Goal: Use online tool/utility: Utilize a website feature to perform a specific function

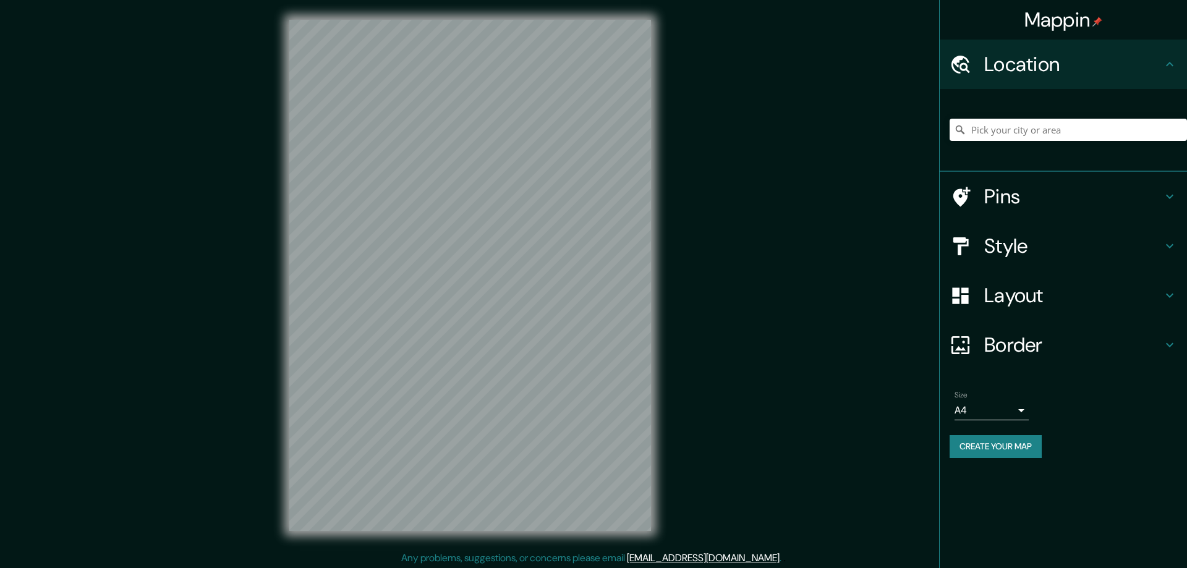
click at [997, 245] on h4 "Style" at bounding box center [1073, 246] width 178 height 25
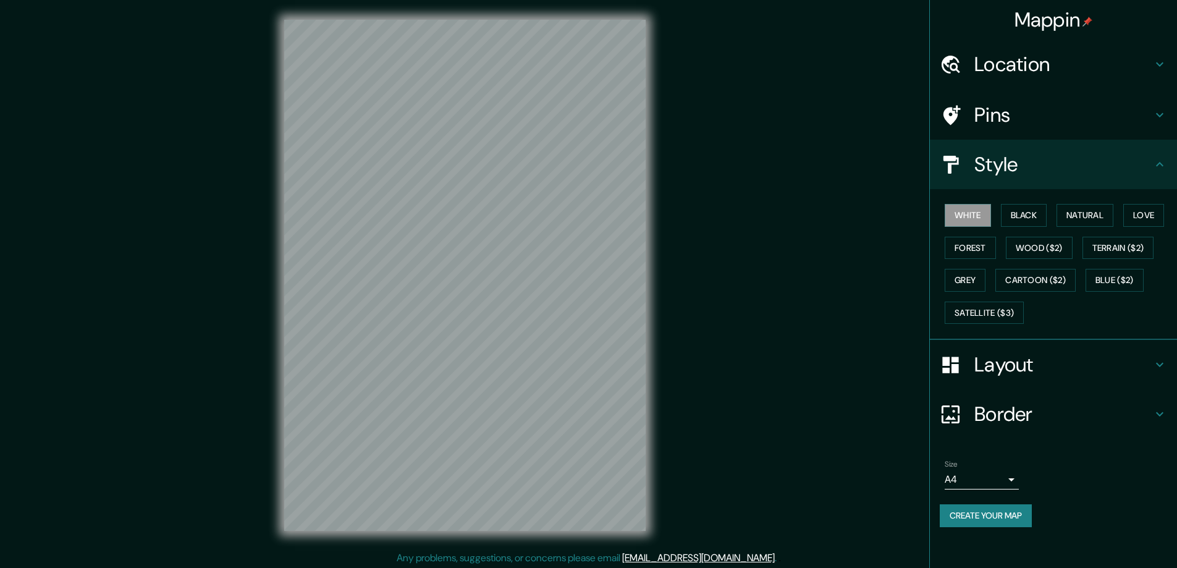
click at [1015, 218] on button "Black" at bounding box center [1024, 215] width 46 height 23
click at [1022, 365] on h4 "Layout" at bounding box center [1064, 364] width 178 height 25
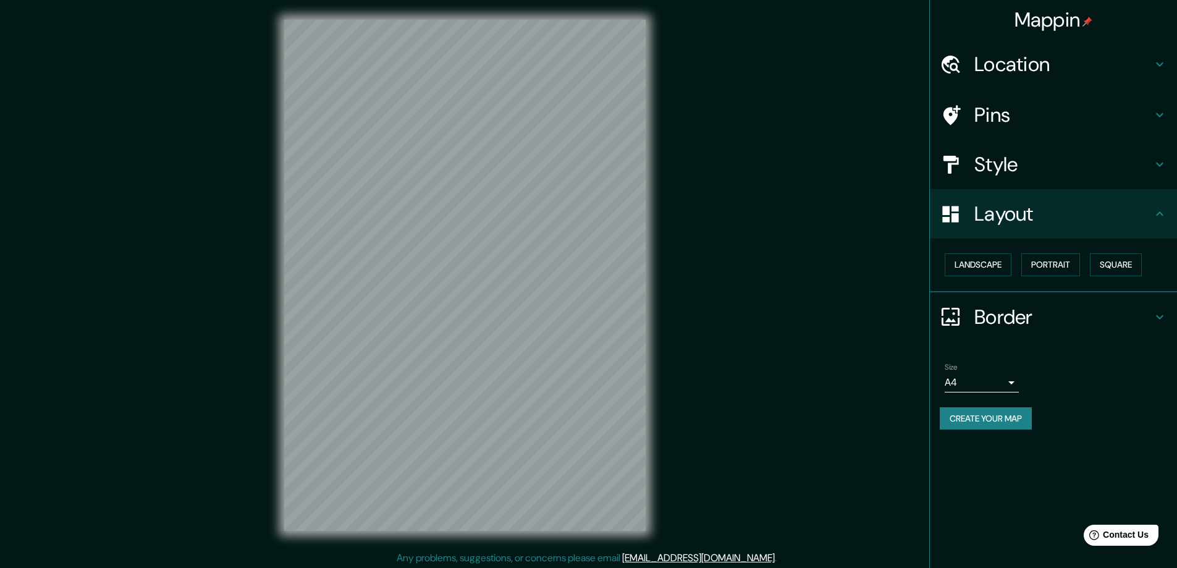
scroll to position [2, 0]
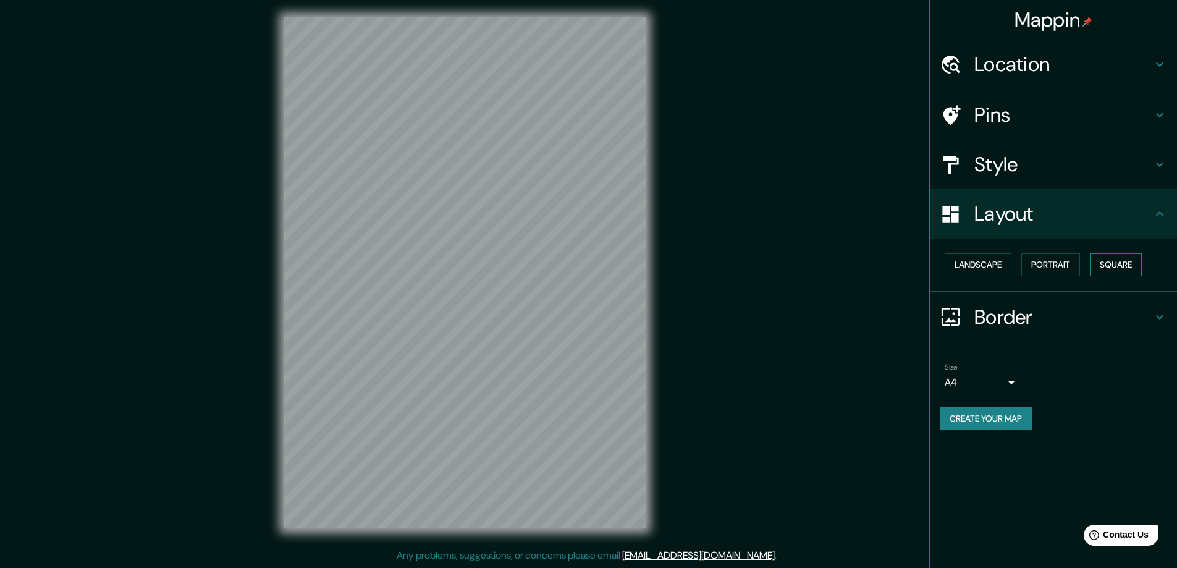
click at [1109, 268] on button "Square" at bounding box center [1116, 264] width 52 height 23
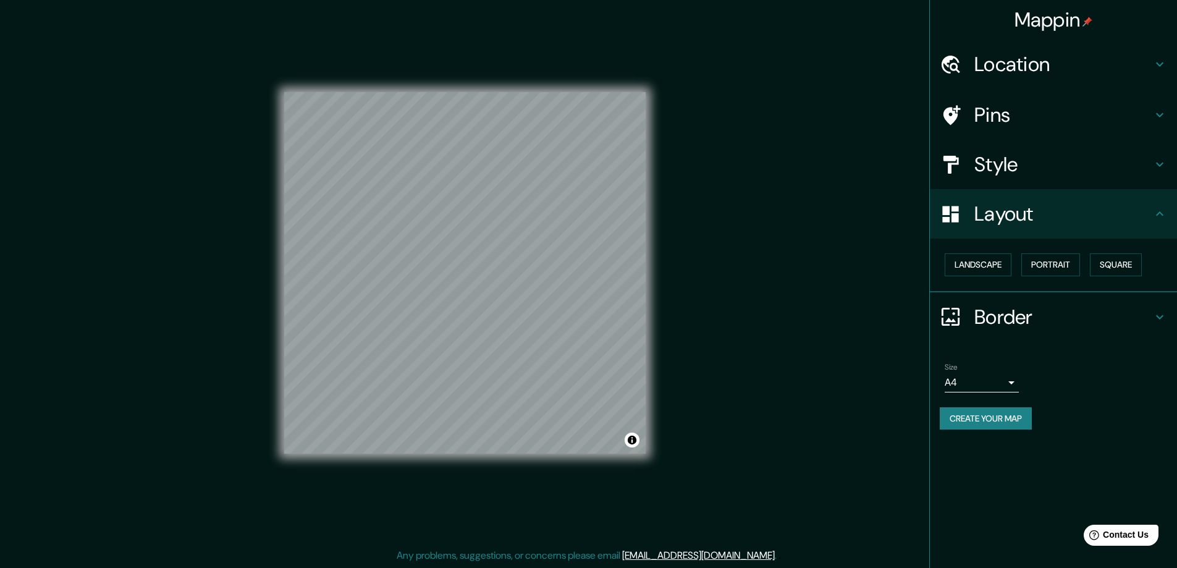
click at [1009, 383] on body "Mappin Location Pins Style Layout Landscape Portrait Square Border Choose a bor…" at bounding box center [588, 282] width 1177 height 568
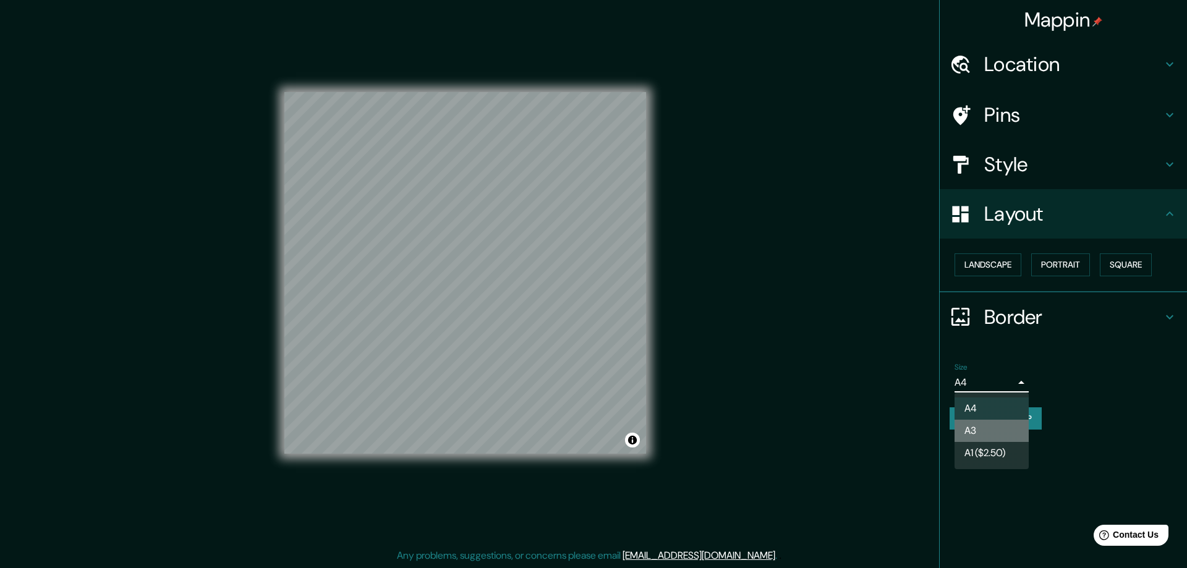
click at [979, 424] on li "A3" at bounding box center [991, 431] width 74 height 22
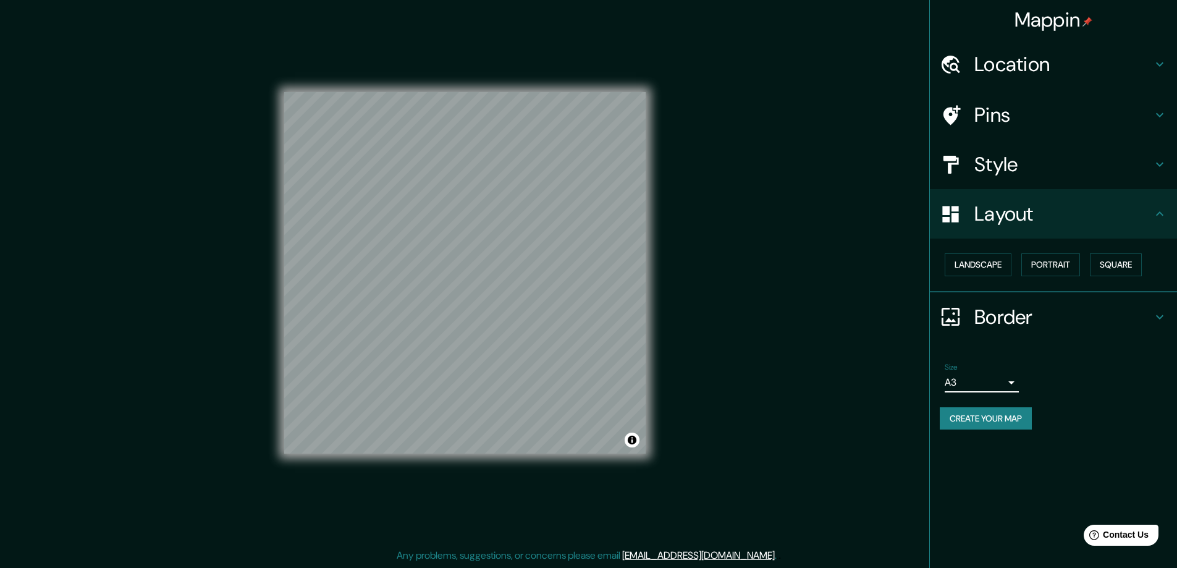
click at [987, 60] on h4 "Location" at bounding box center [1064, 64] width 178 height 25
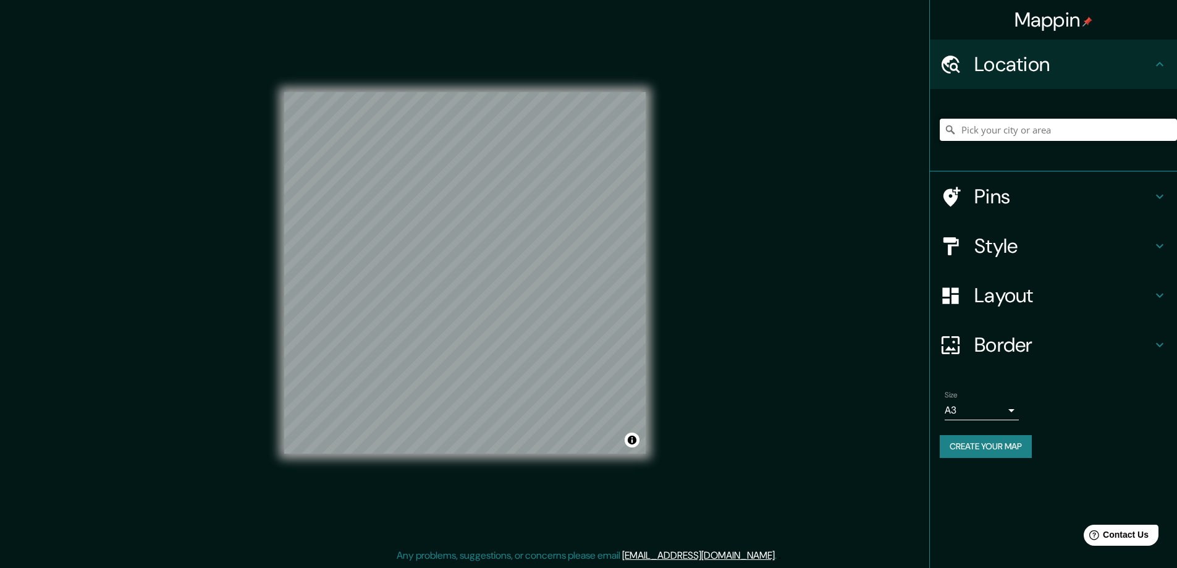
paste input "11302 Trenton St Huntley, IL 60142"
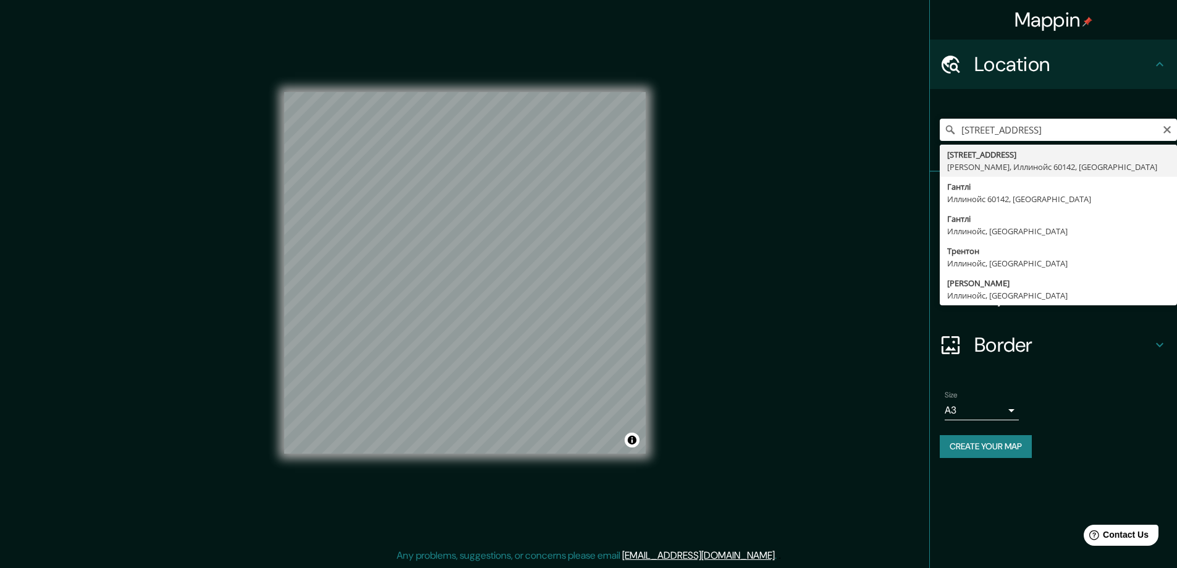
type input "11302 Trenton Street, Гантлі, Иллинойс 60142, США"
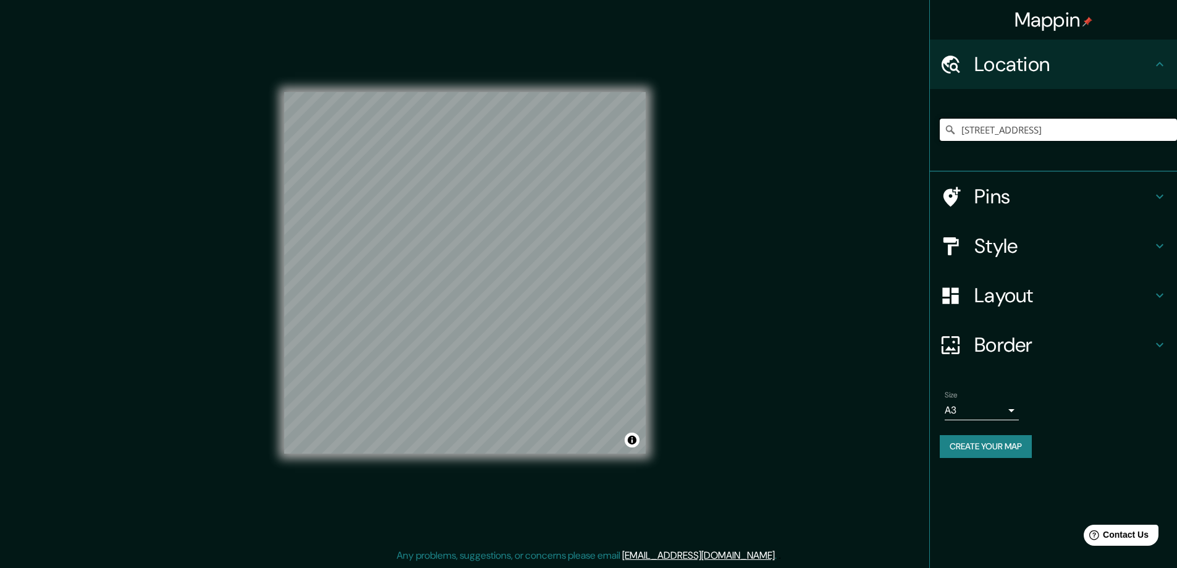
scroll to position [0, 0]
click at [968, 450] on button "Create your map" at bounding box center [986, 446] width 92 height 23
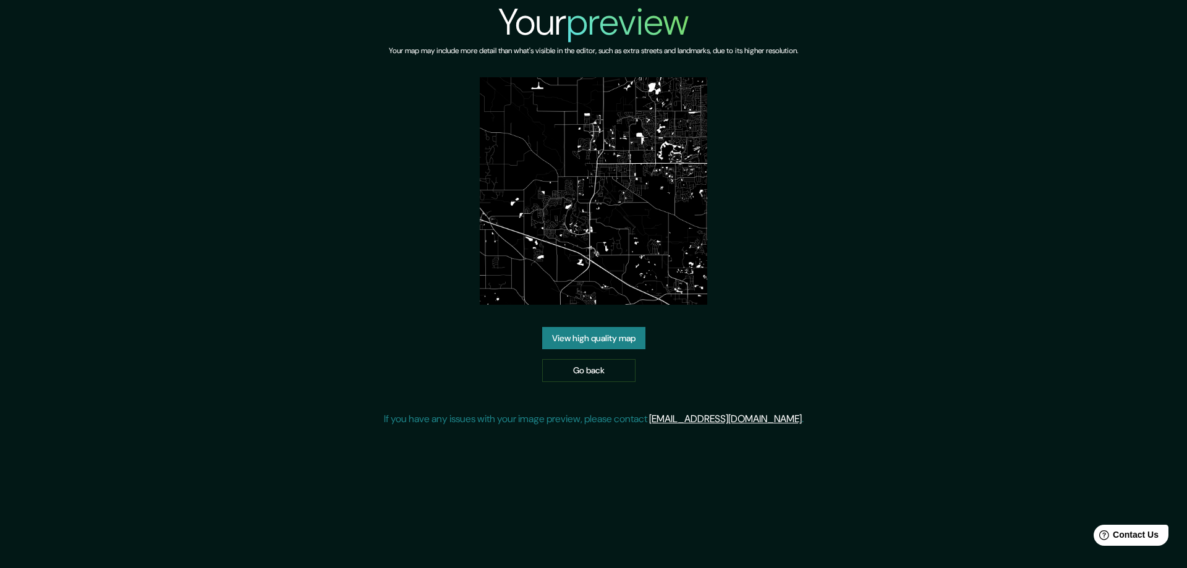
click at [592, 333] on link "View high quality map" at bounding box center [593, 338] width 103 height 23
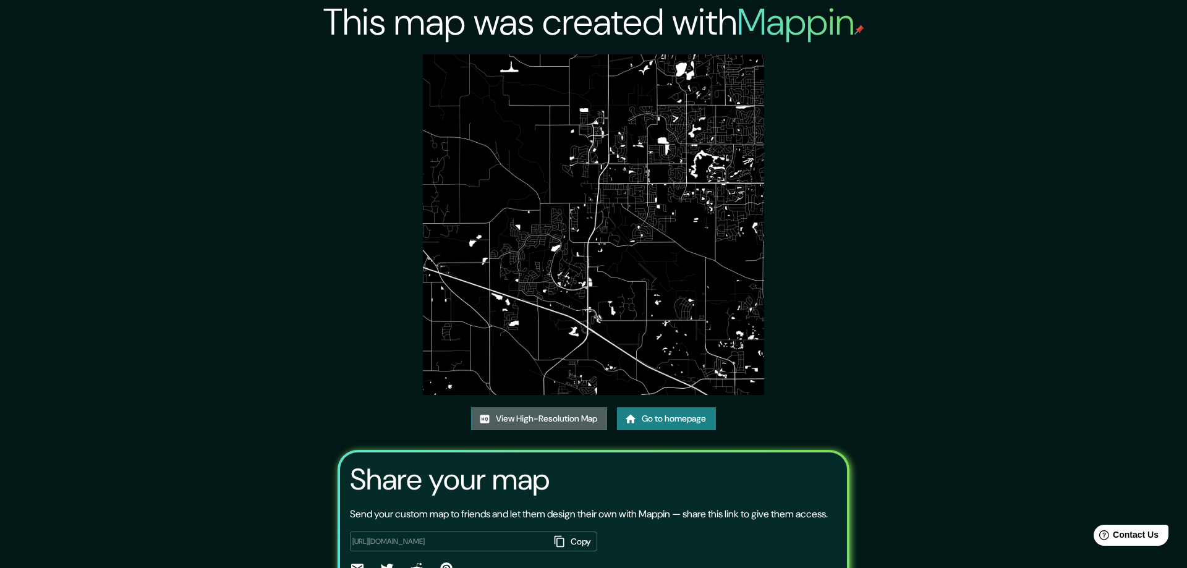
click at [530, 418] on link "View High-Resolution Map" at bounding box center [539, 418] width 136 height 23
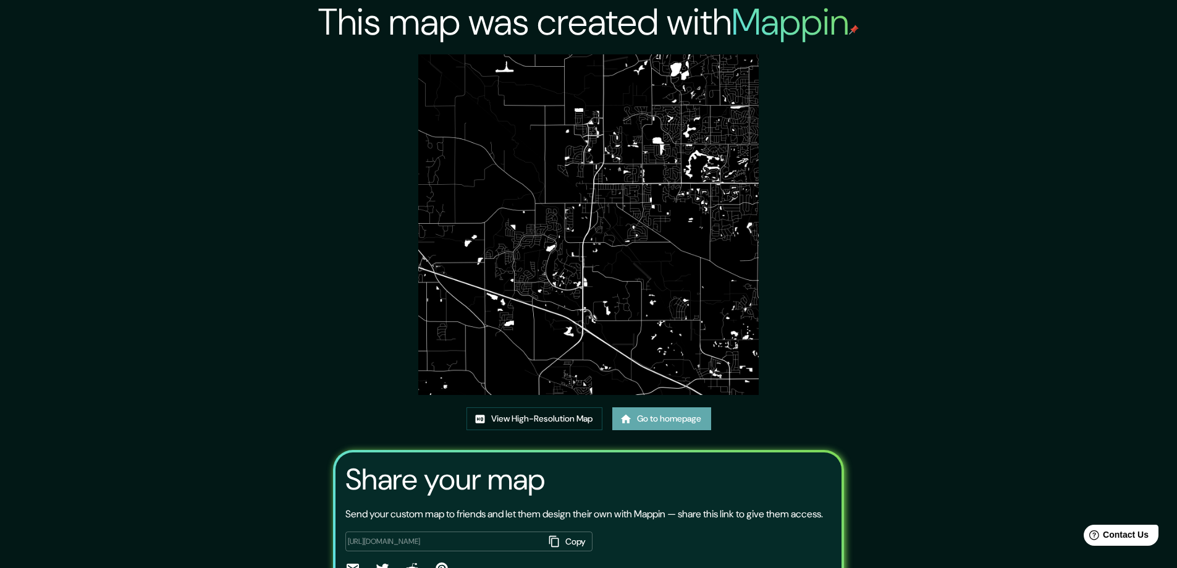
click at [664, 418] on link "Go to homepage" at bounding box center [662, 418] width 99 height 23
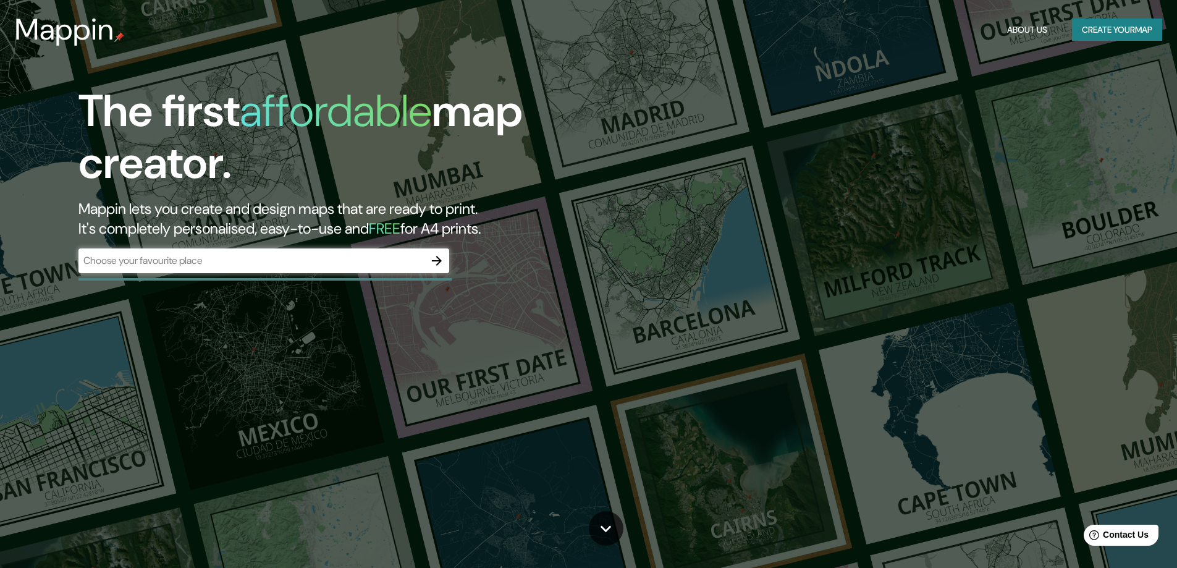
click at [438, 257] on icon "button" at bounding box center [437, 261] width 10 height 10
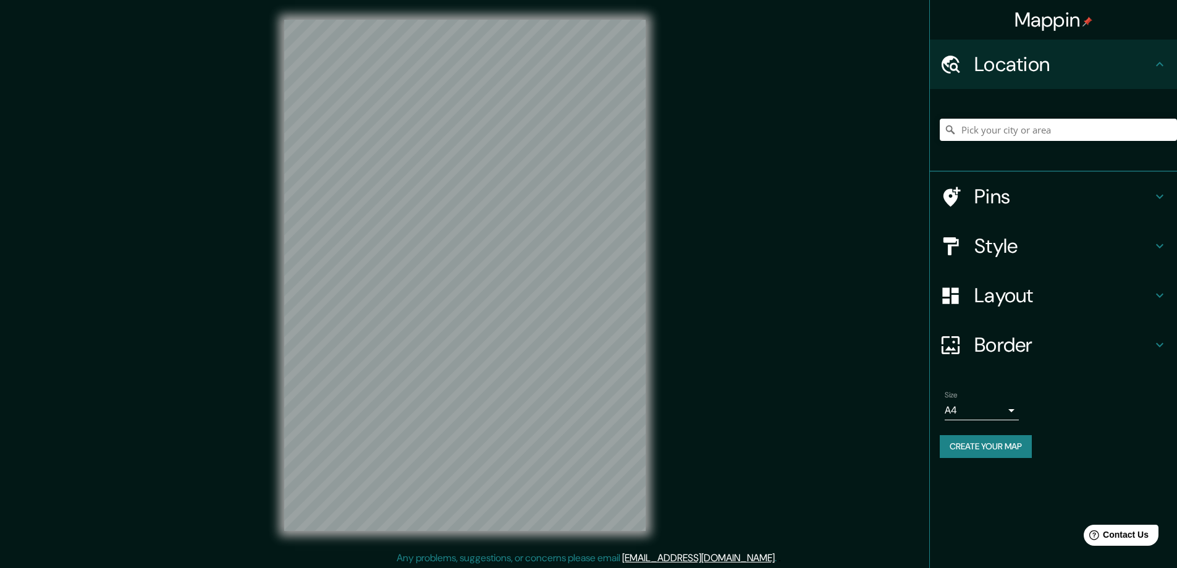
click at [798, 381] on div "Mappin Location Pins Style Layout Border Choose a border. Hint : you can make l…" at bounding box center [588, 285] width 1177 height 570
